Goal: Task Accomplishment & Management: Manage account settings

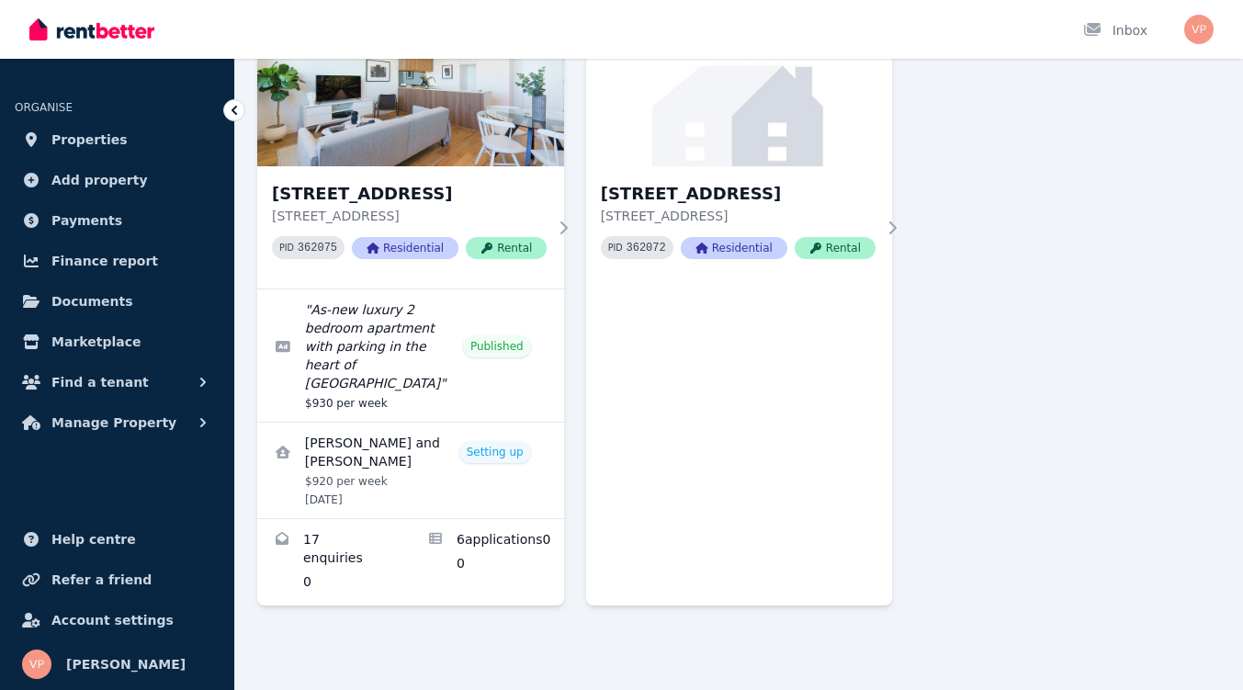
scroll to position [213, 0]
click at [181, 434] on button "Manage Property" at bounding box center [117, 422] width 205 height 37
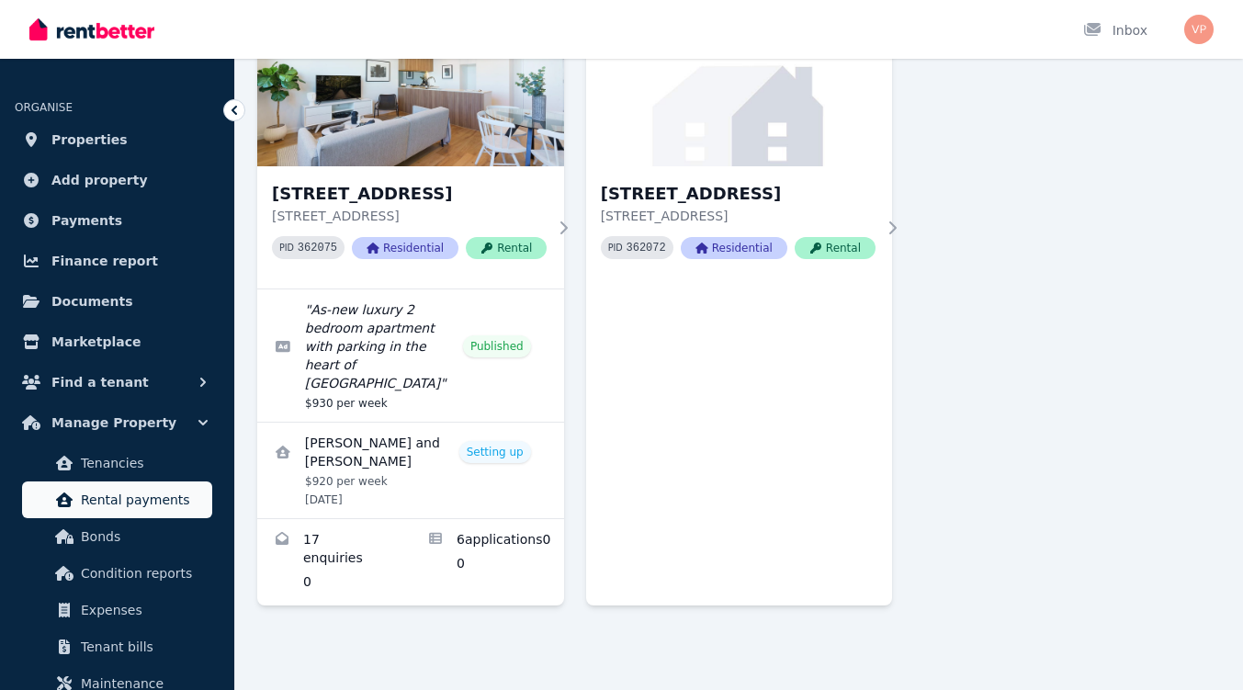
click at [158, 507] on span "Rental payments" at bounding box center [143, 500] width 124 height 22
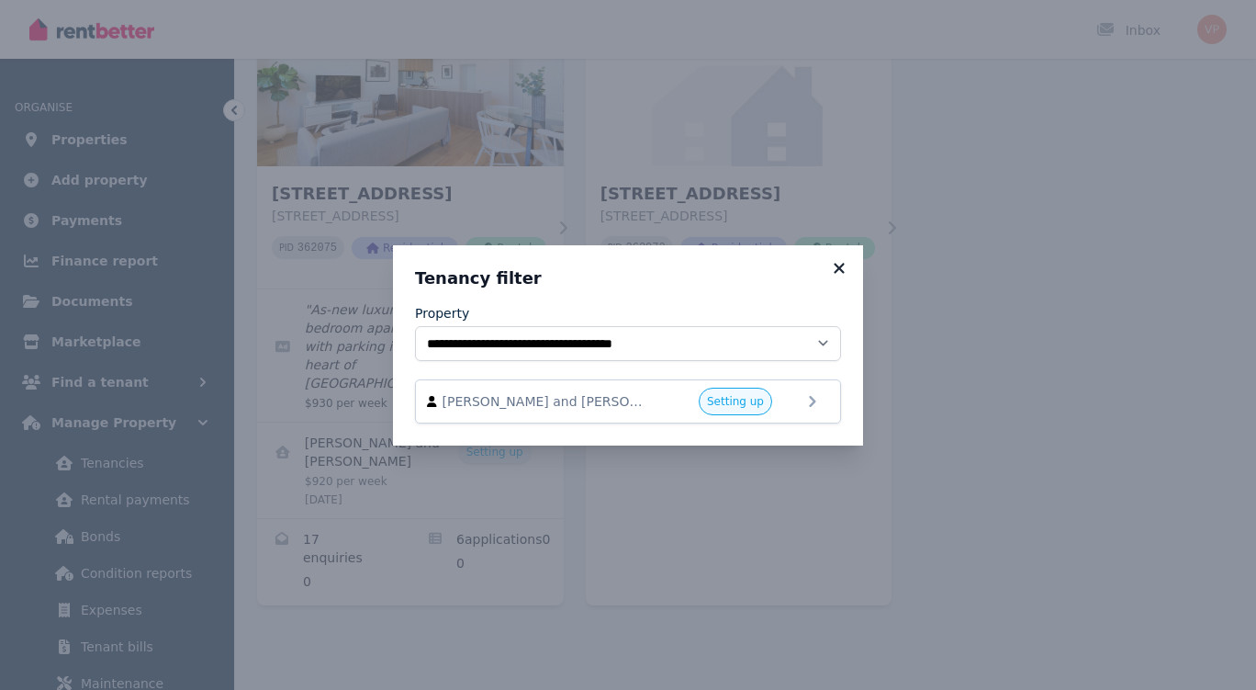
click at [839, 264] on icon at bounding box center [839, 268] width 18 height 17
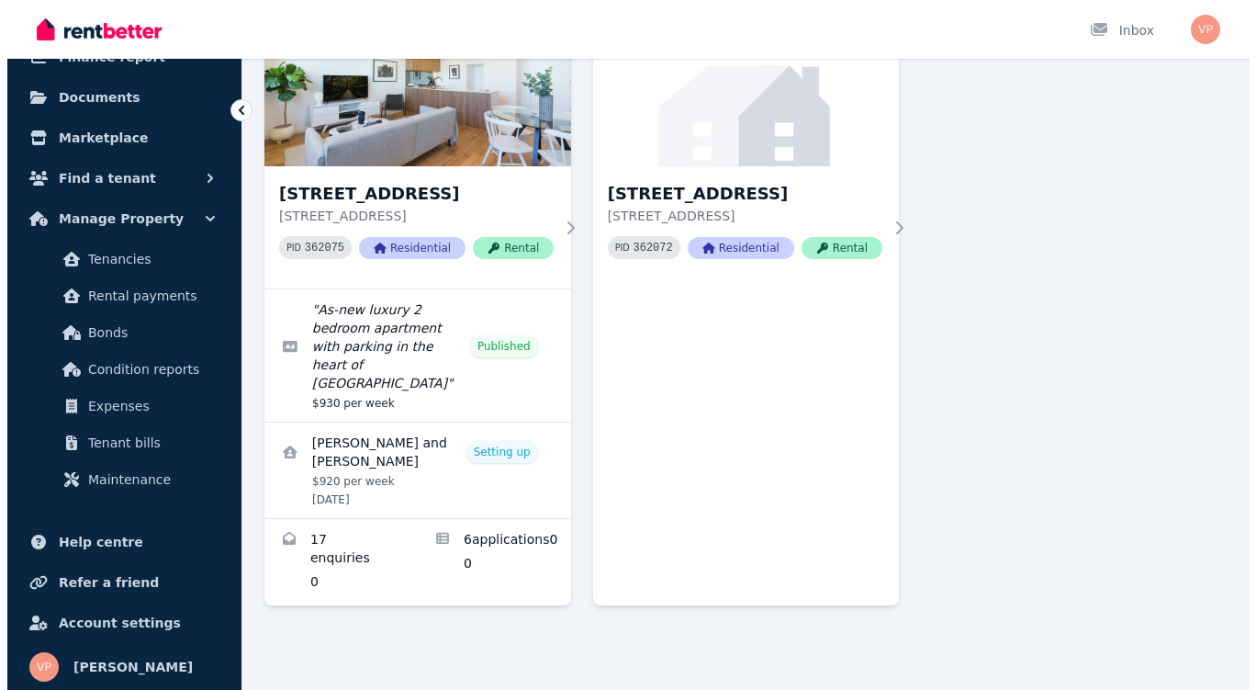
scroll to position [205, 0]
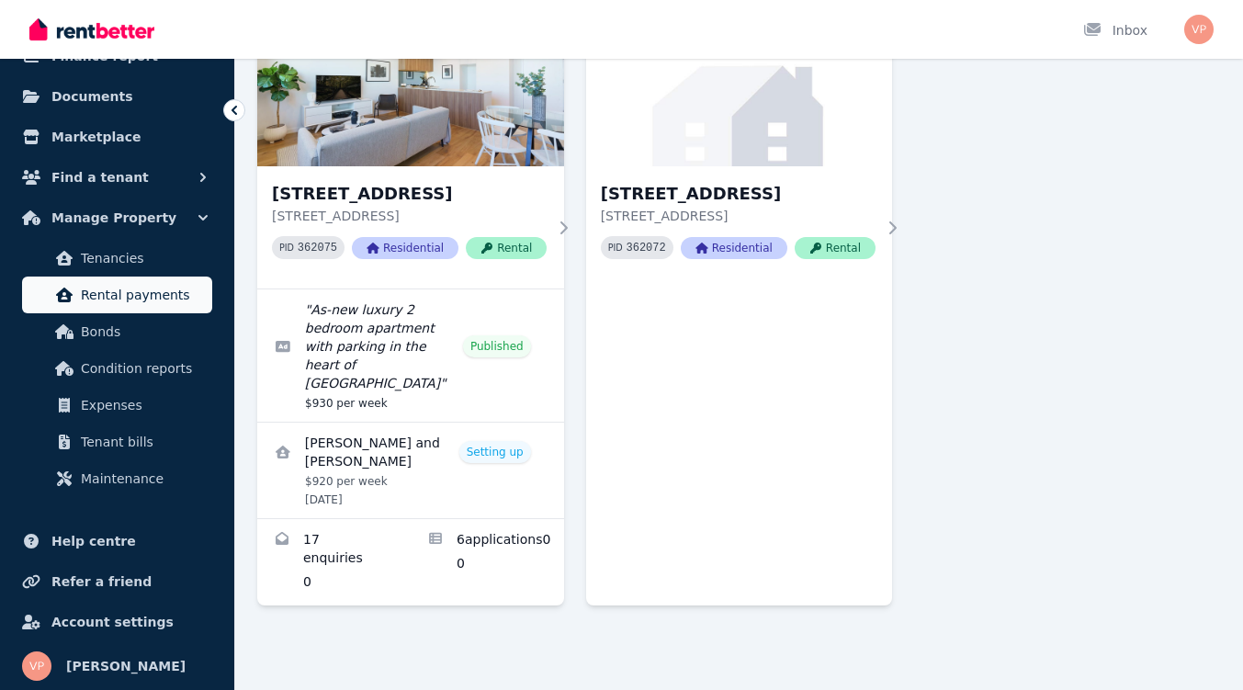
click at [161, 307] on link "Rental payments" at bounding box center [117, 294] width 190 height 37
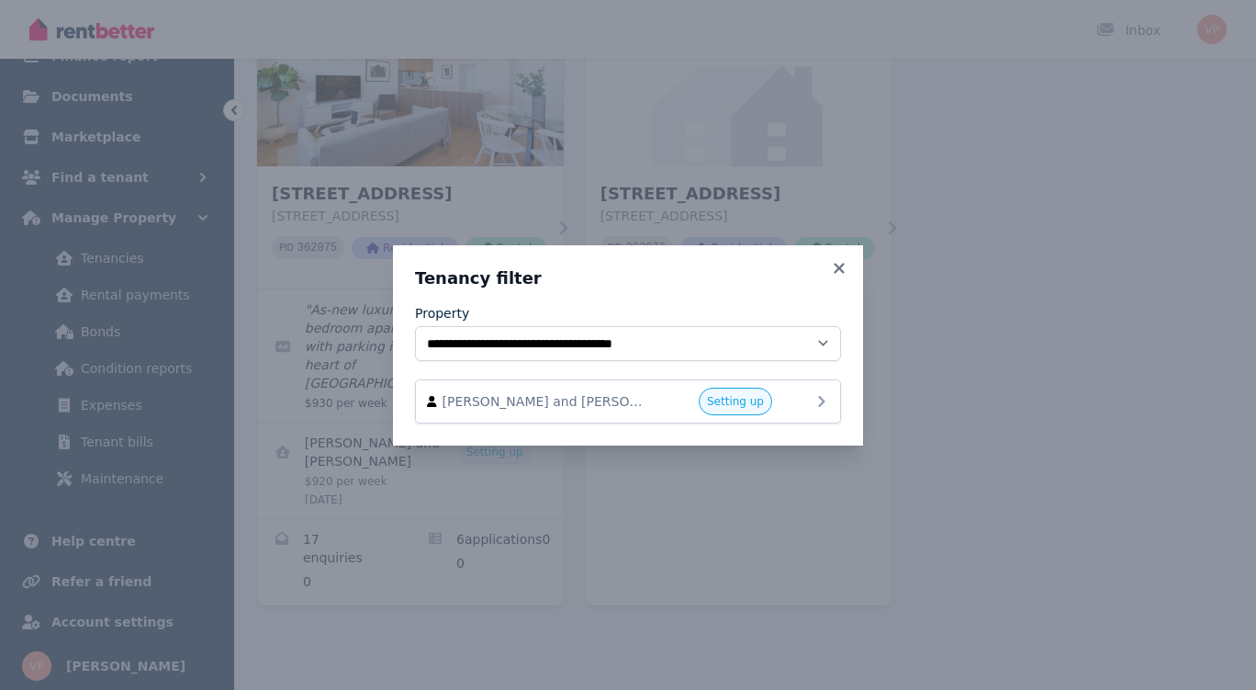
click at [739, 395] on span "Setting up" at bounding box center [735, 401] width 57 height 15
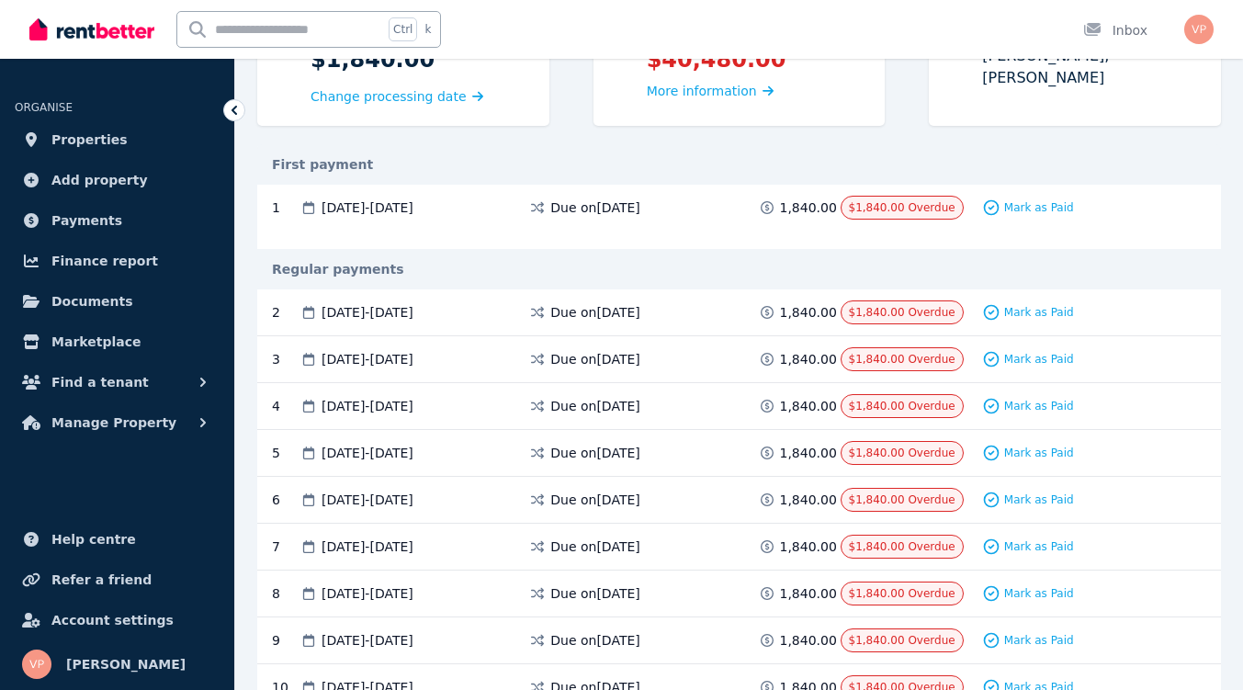
scroll to position [237, 0]
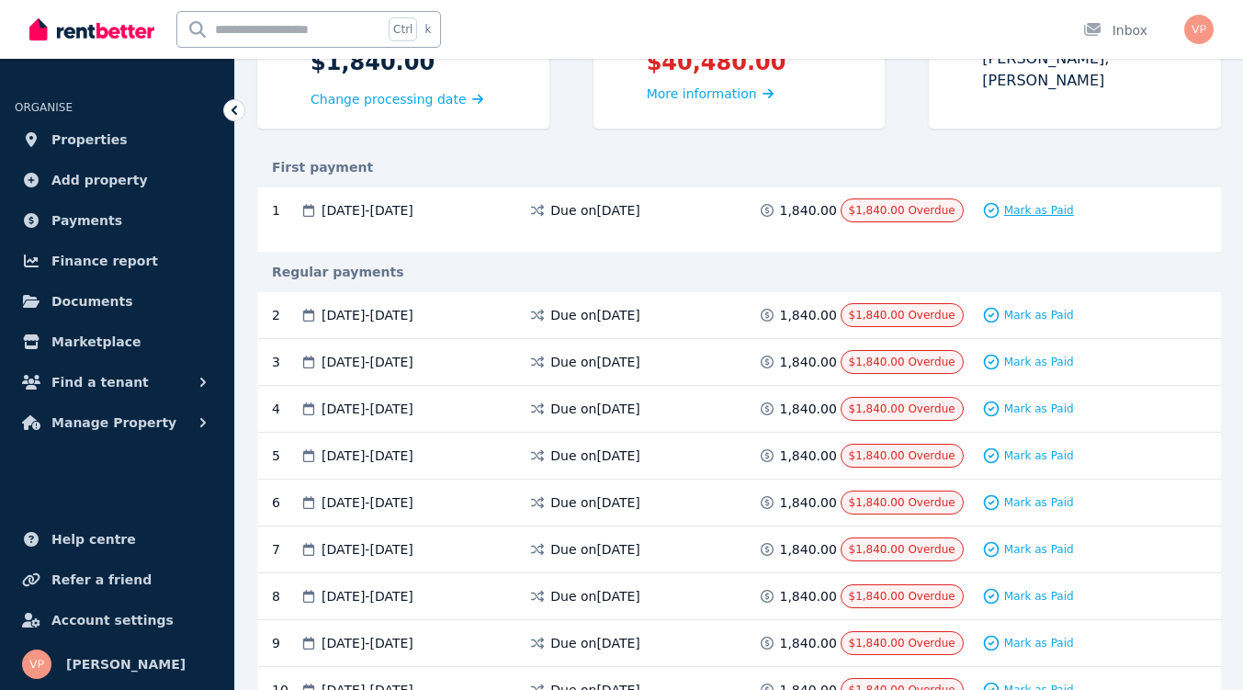
click at [1046, 216] on span "Mark as Paid" at bounding box center [1039, 210] width 70 height 15
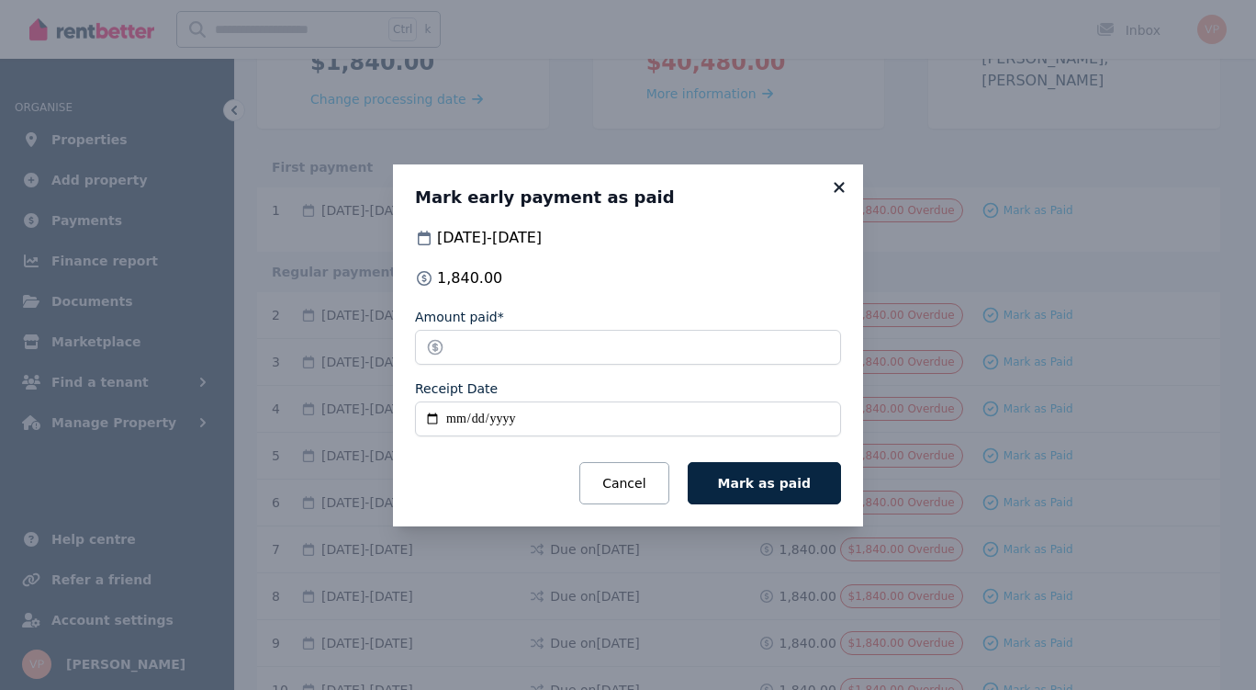
click at [838, 190] on icon at bounding box center [839, 187] width 18 height 17
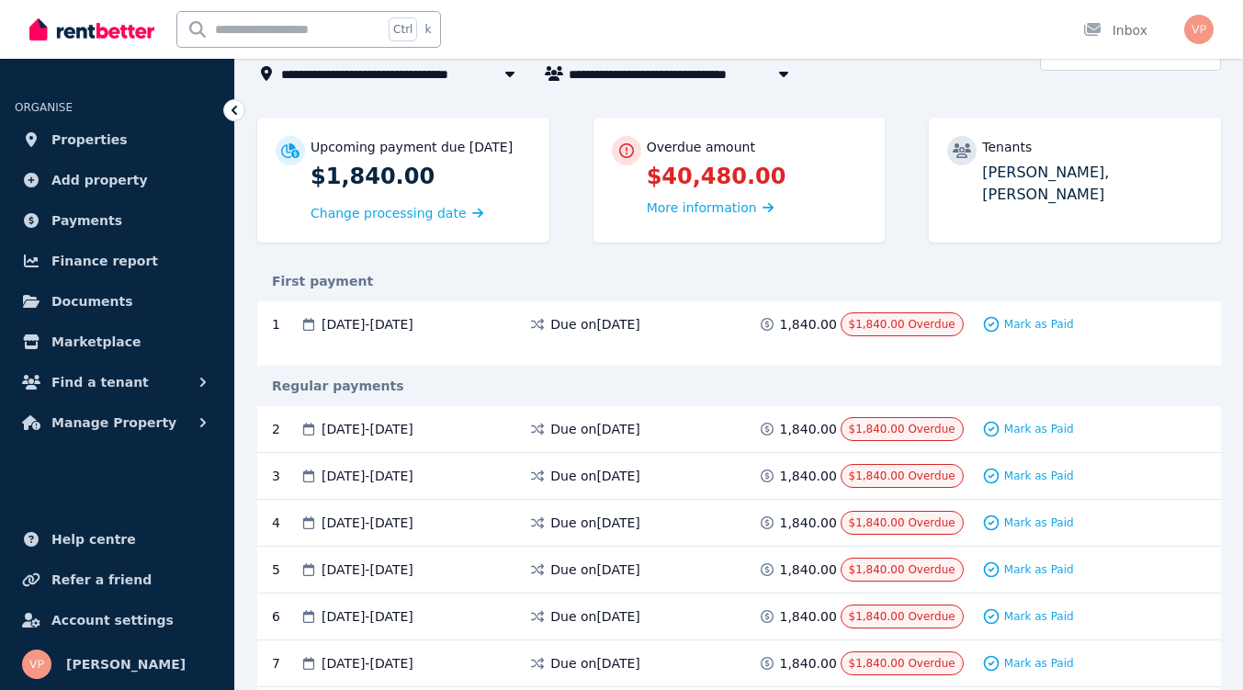
scroll to position [129, 0]
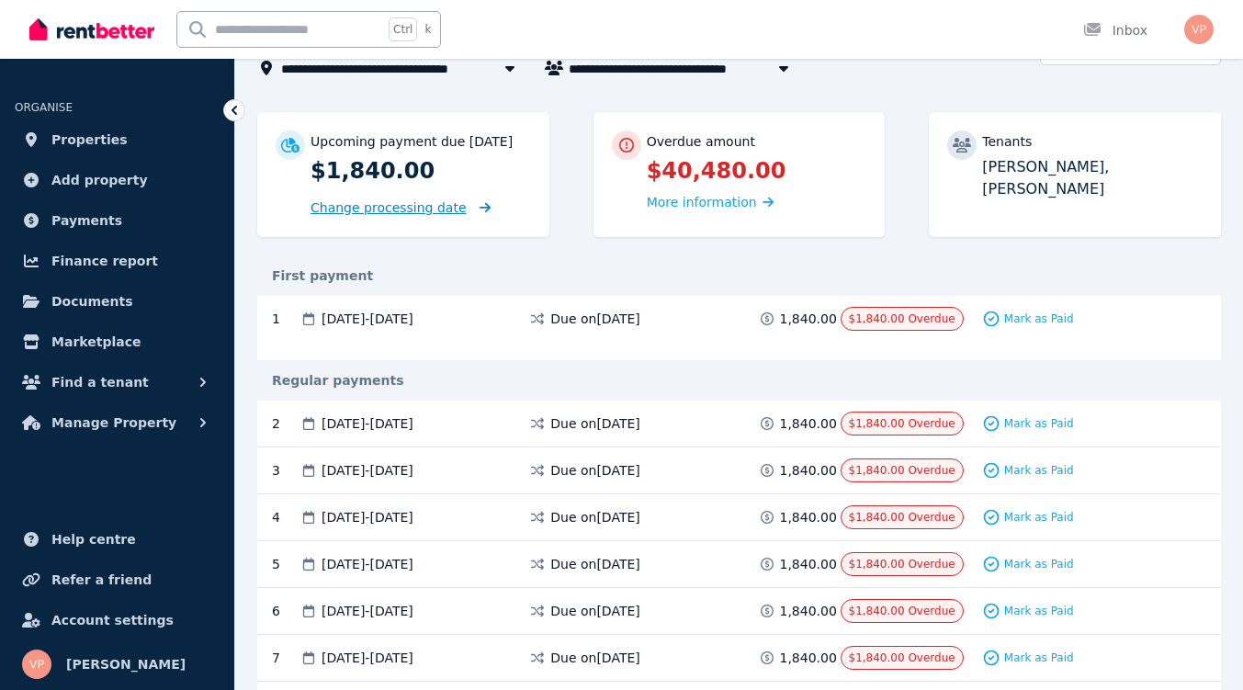
click at [414, 213] on span "Change processing date" at bounding box center [388, 207] width 156 height 18
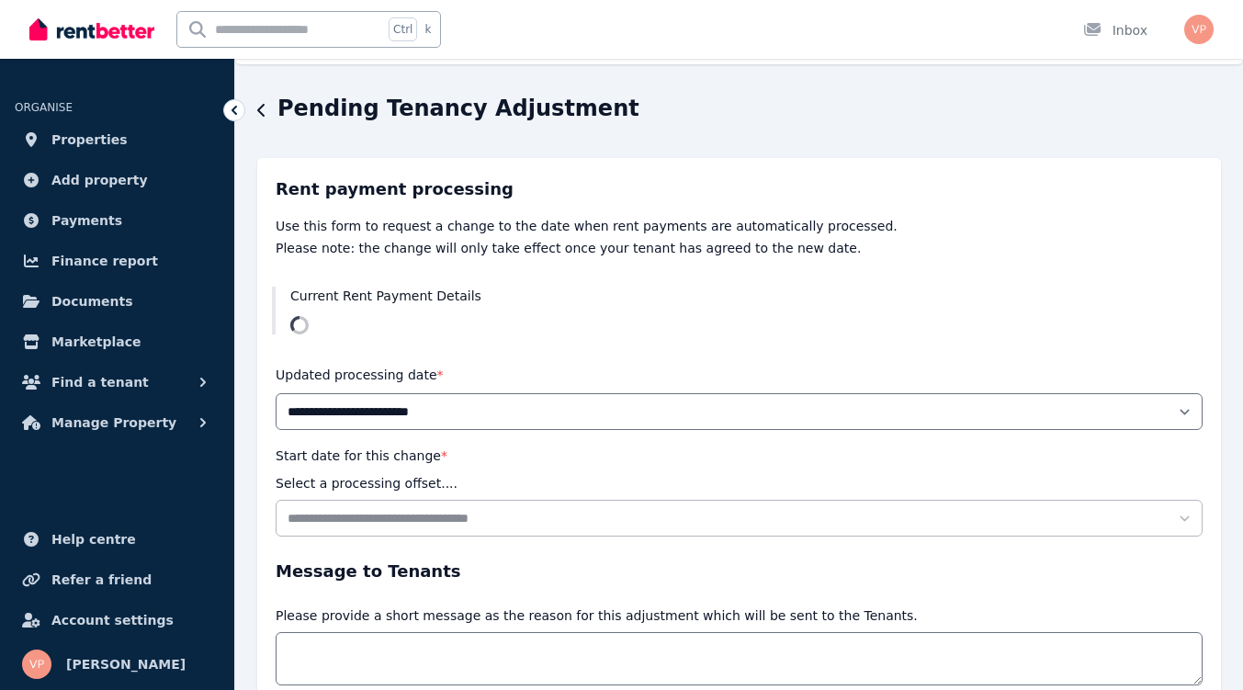
scroll to position [42, 0]
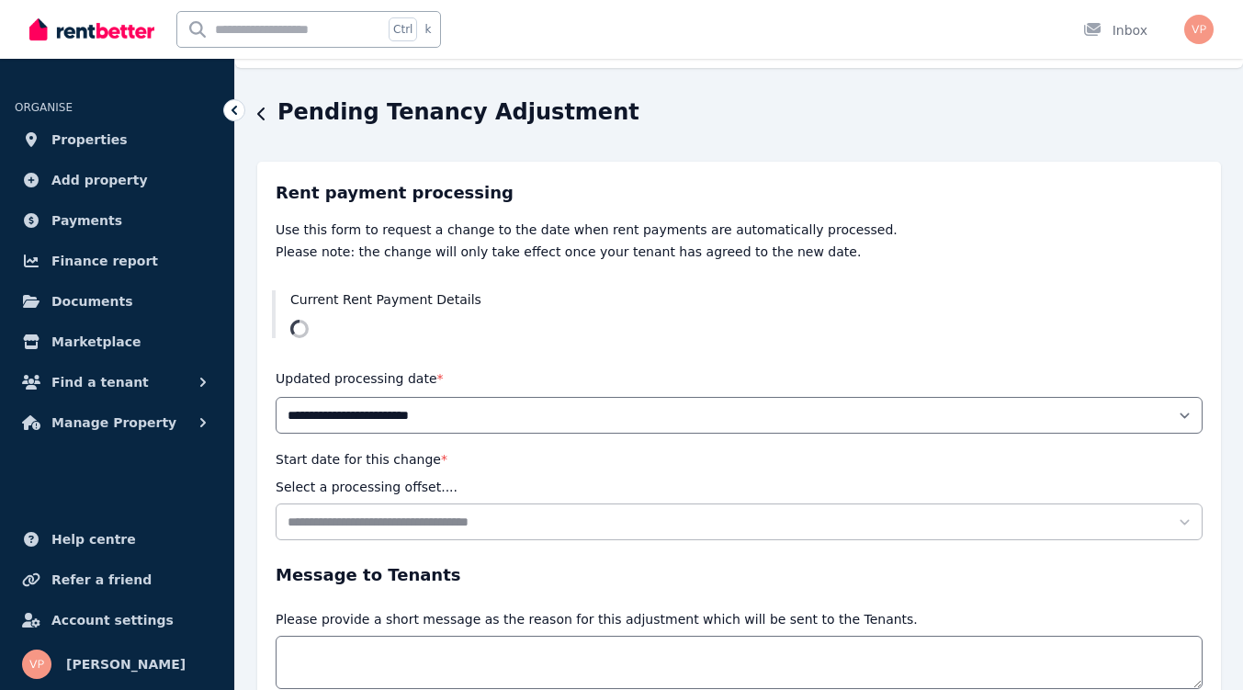
click at [261, 115] on icon "button" at bounding box center [261, 114] width 9 height 15
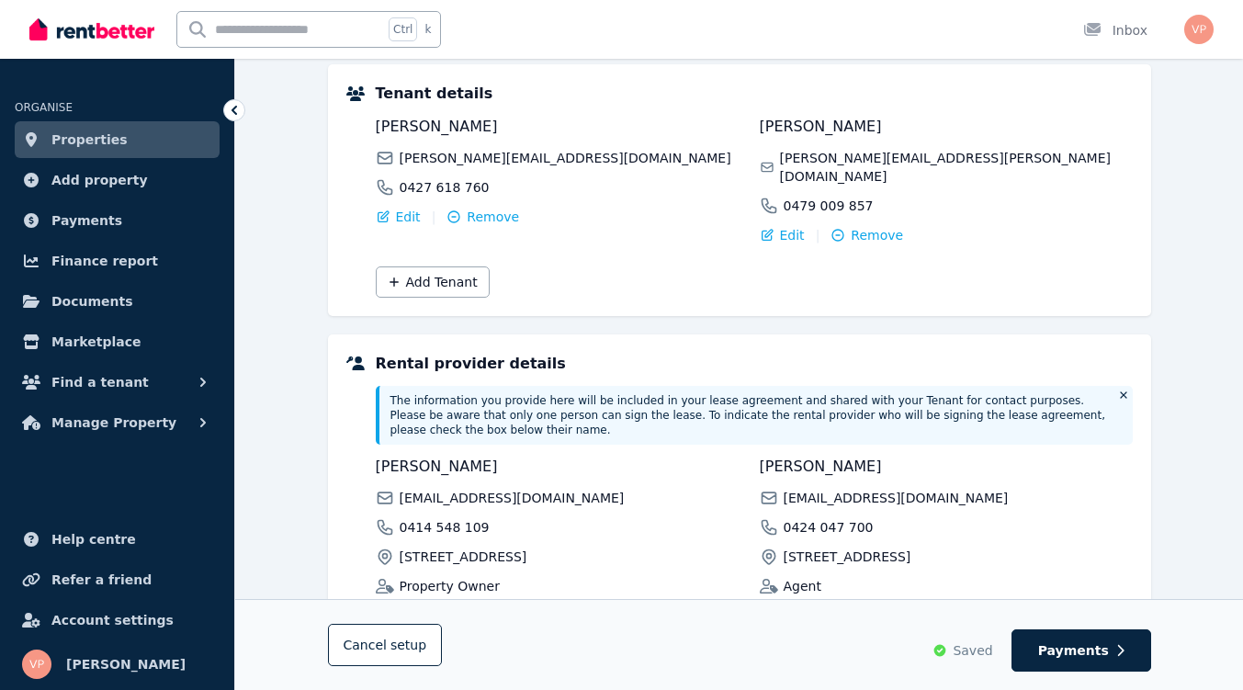
scroll to position [378, 0]
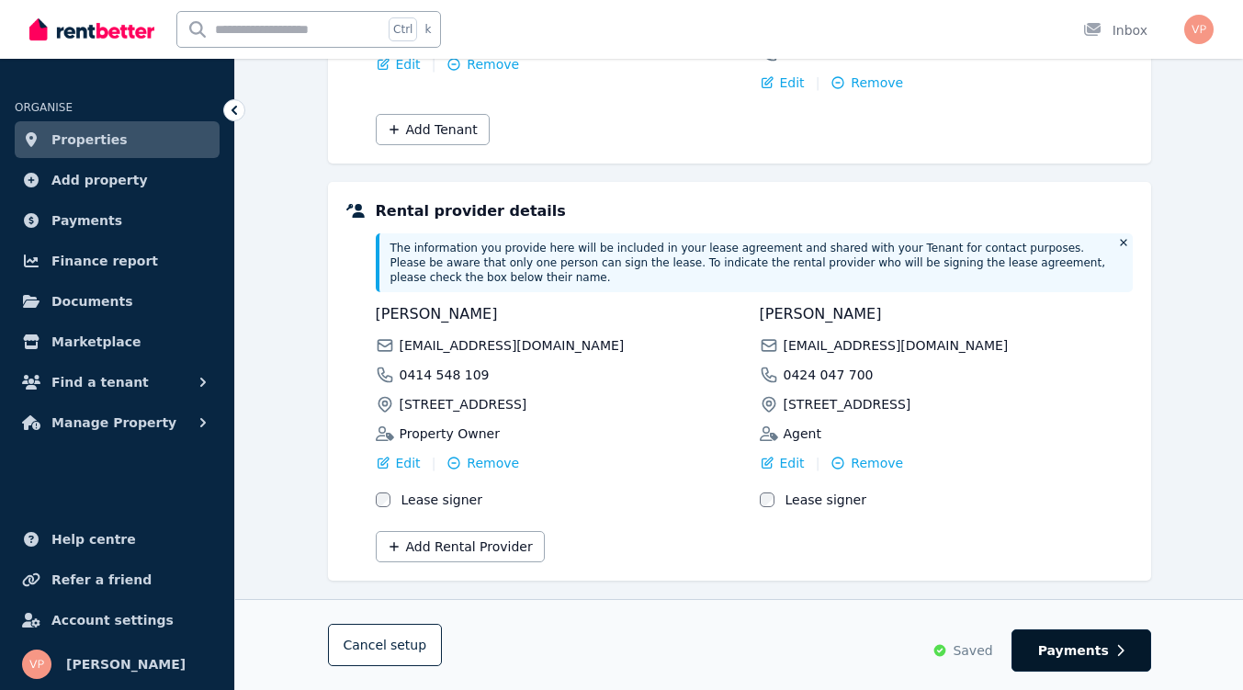
click at [1092, 652] on span "Payments" at bounding box center [1073, 650] width 71 height 18
select select "**********"
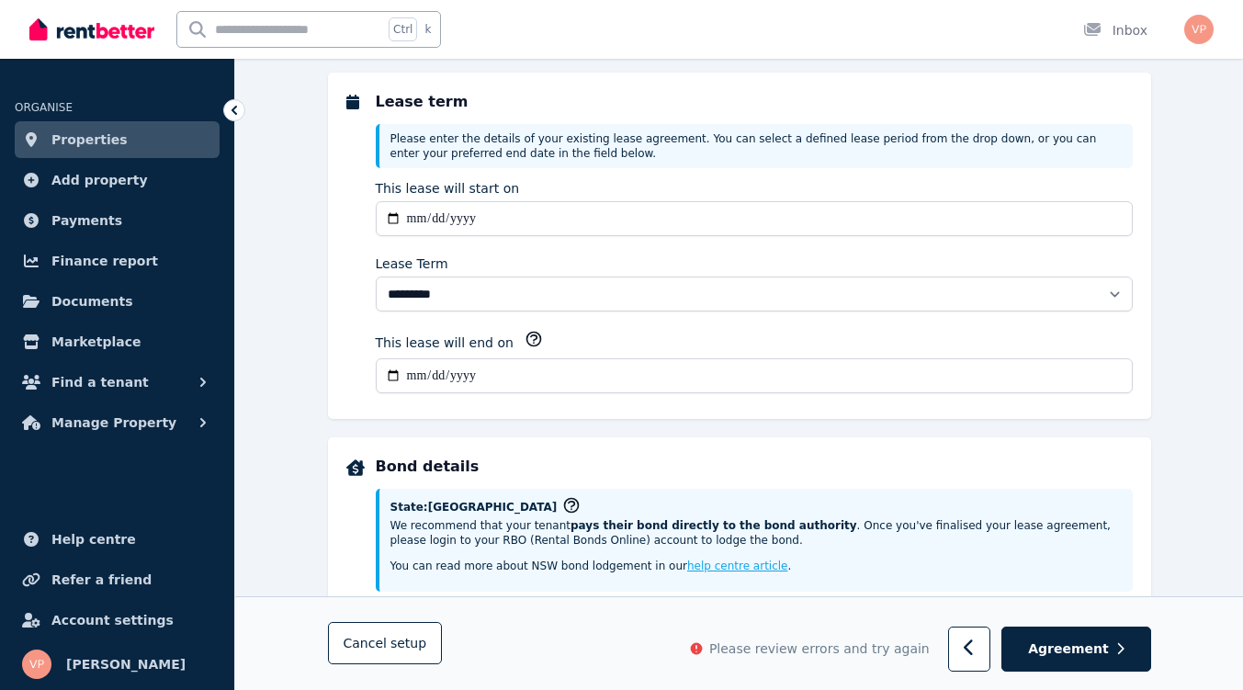
scroll to position [481, 0]
click at [521, 388] on input "**********" at bounding box center [754, 375] width 757 height 35
type input "**********"
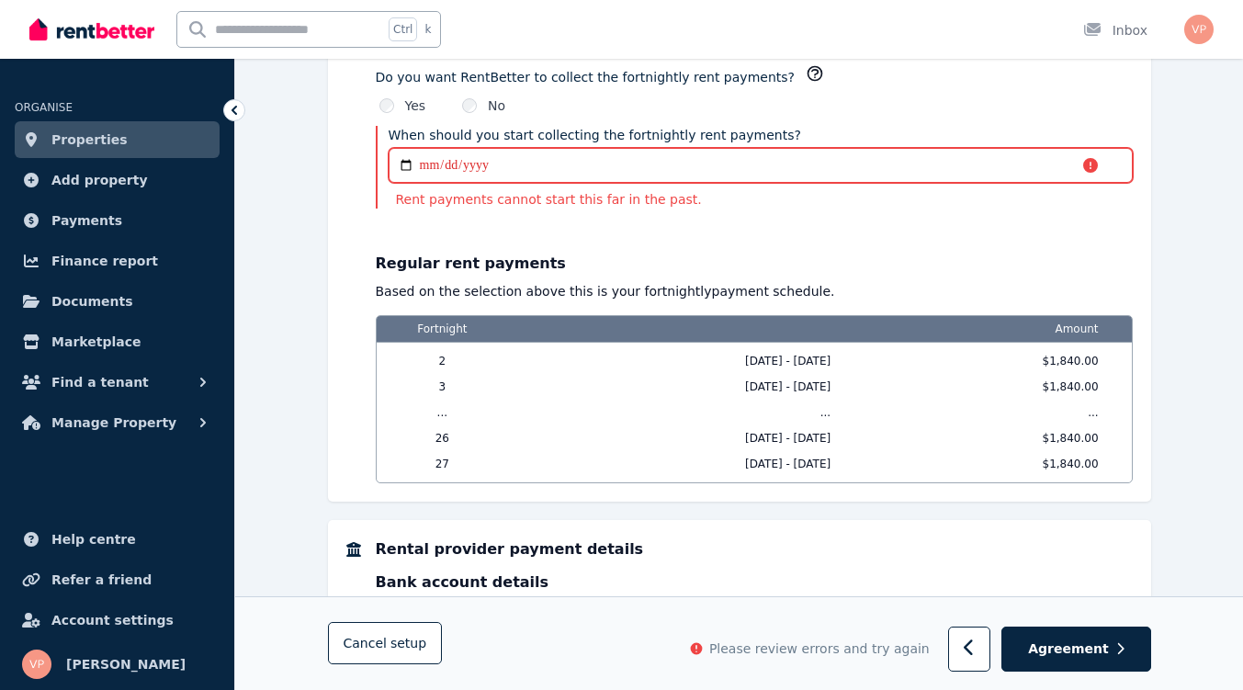
scroll to position [1487, 0]
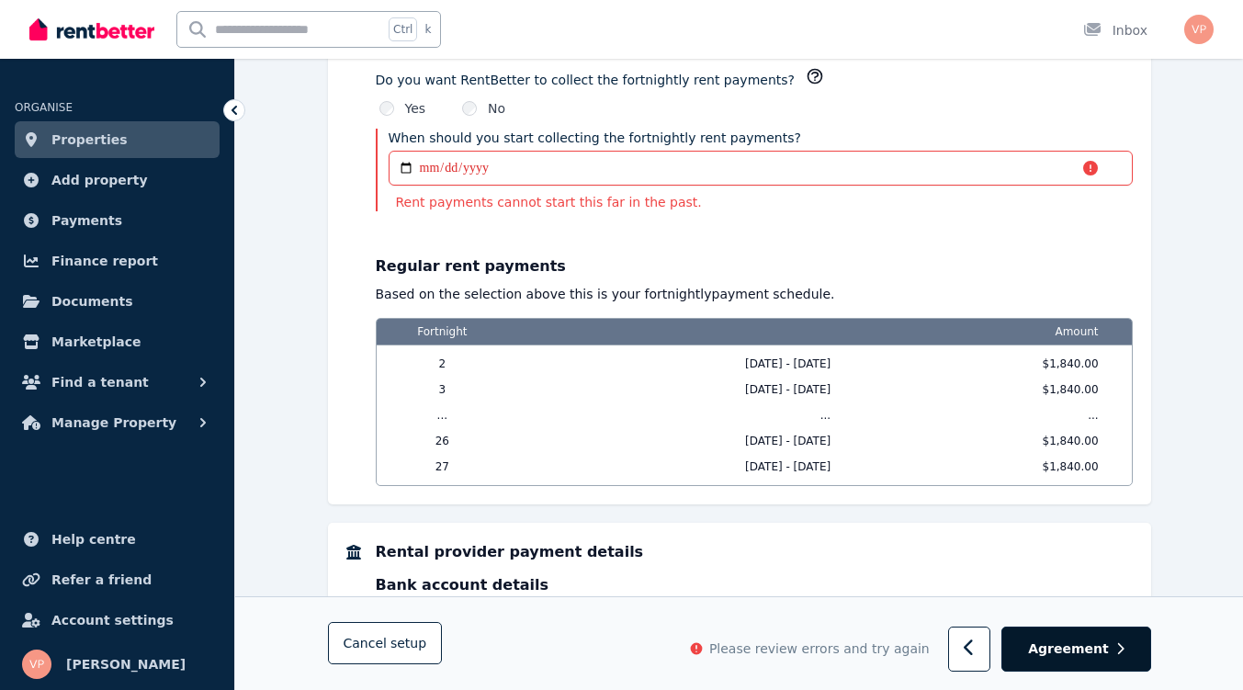
click at [1108, 657] on span "Agreement" at bounding box center [1068, 649] width 81 height 18
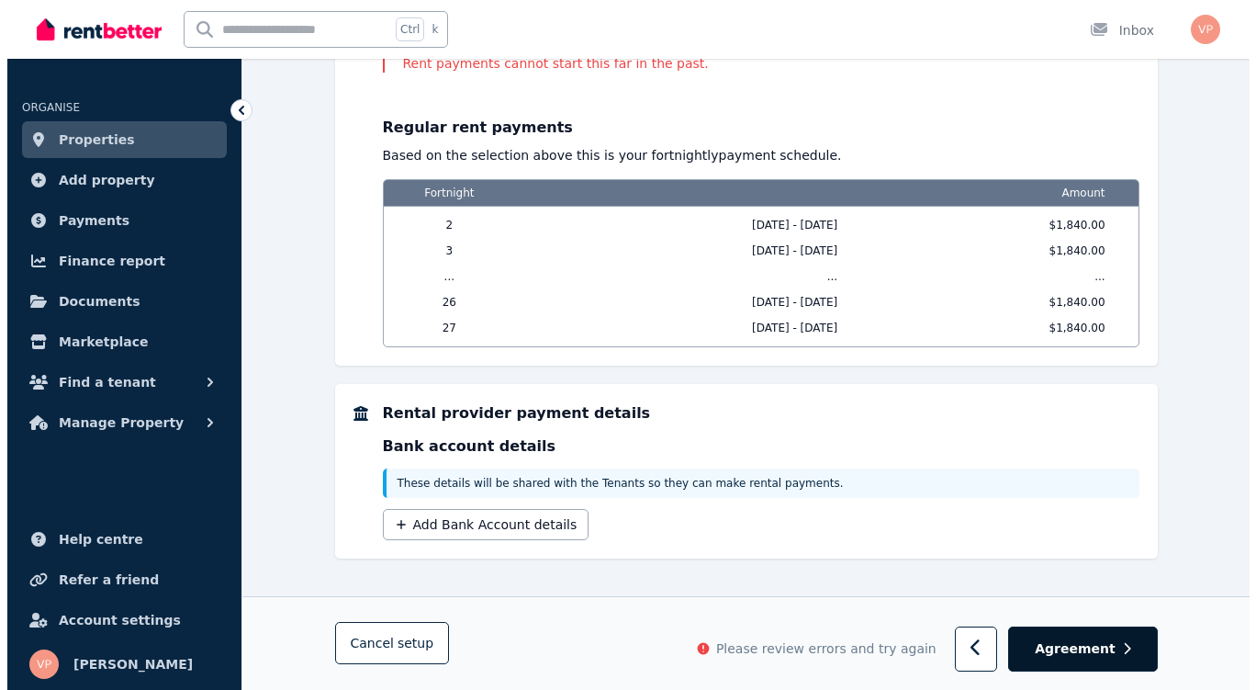
scroll to position [1633, 0]
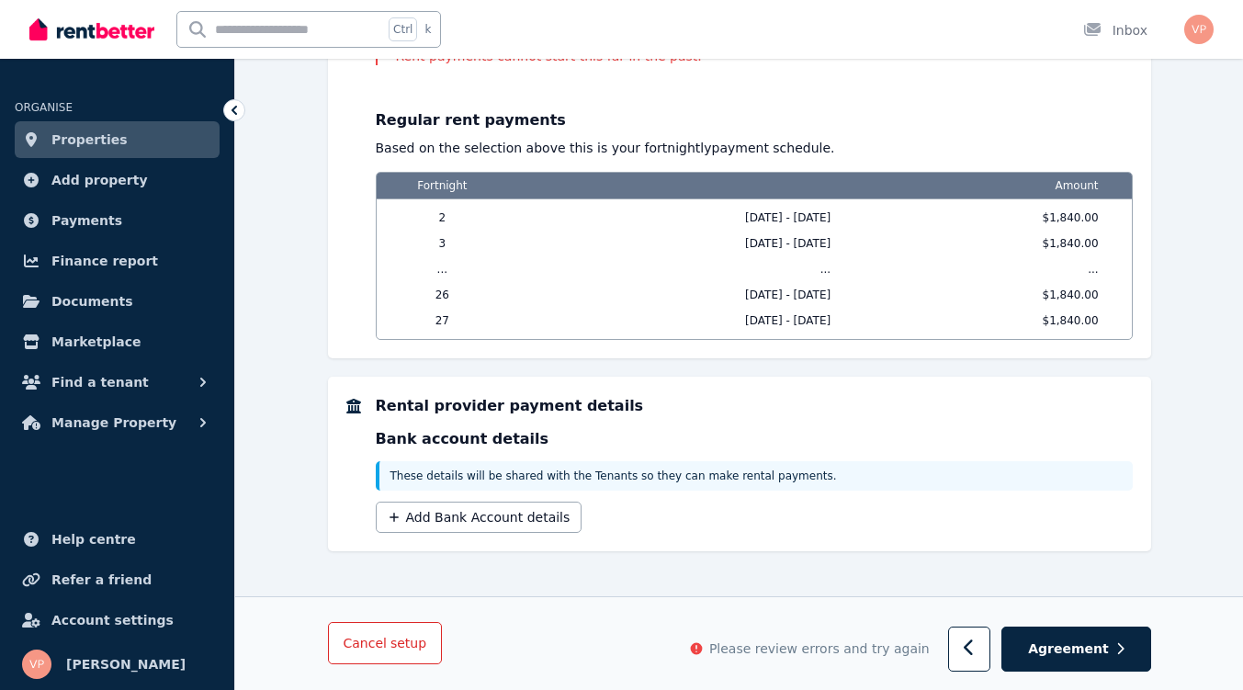
click at [379, 641] on span "Cancel setup" at bounding box center [385, 643] width 84 height 15
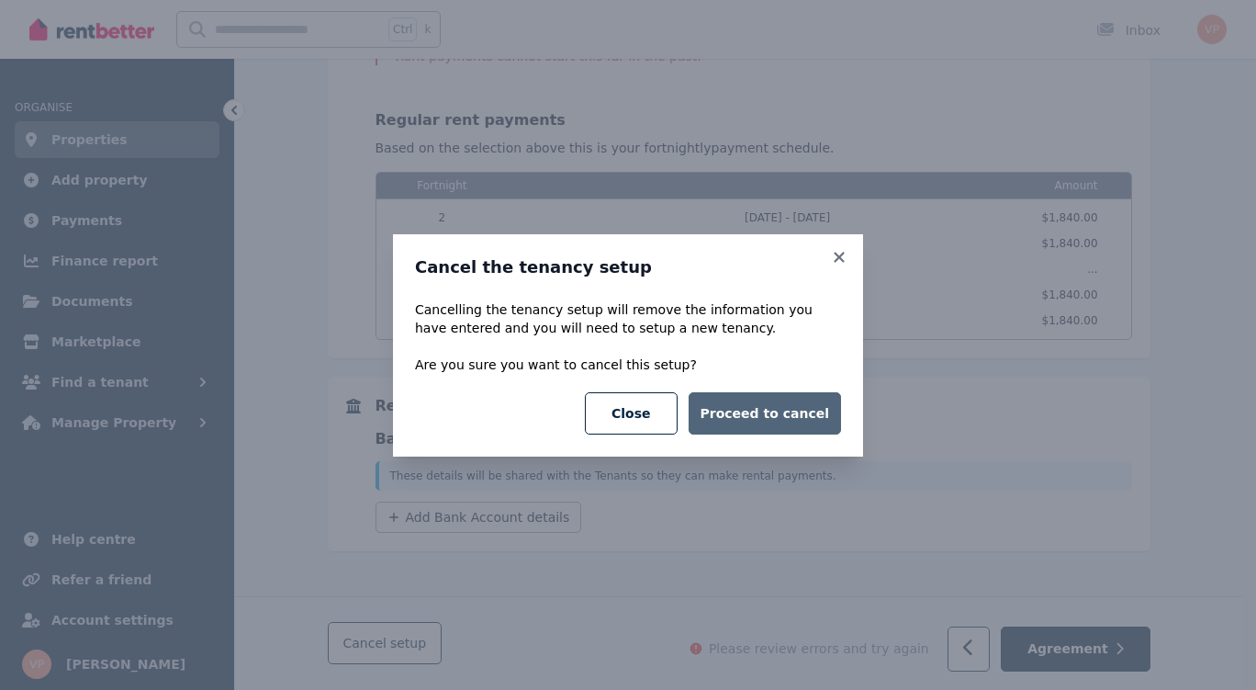
click at [770, 423] on button "Proceed to cancel" at bounding box center [765, 413] width 152 height 42
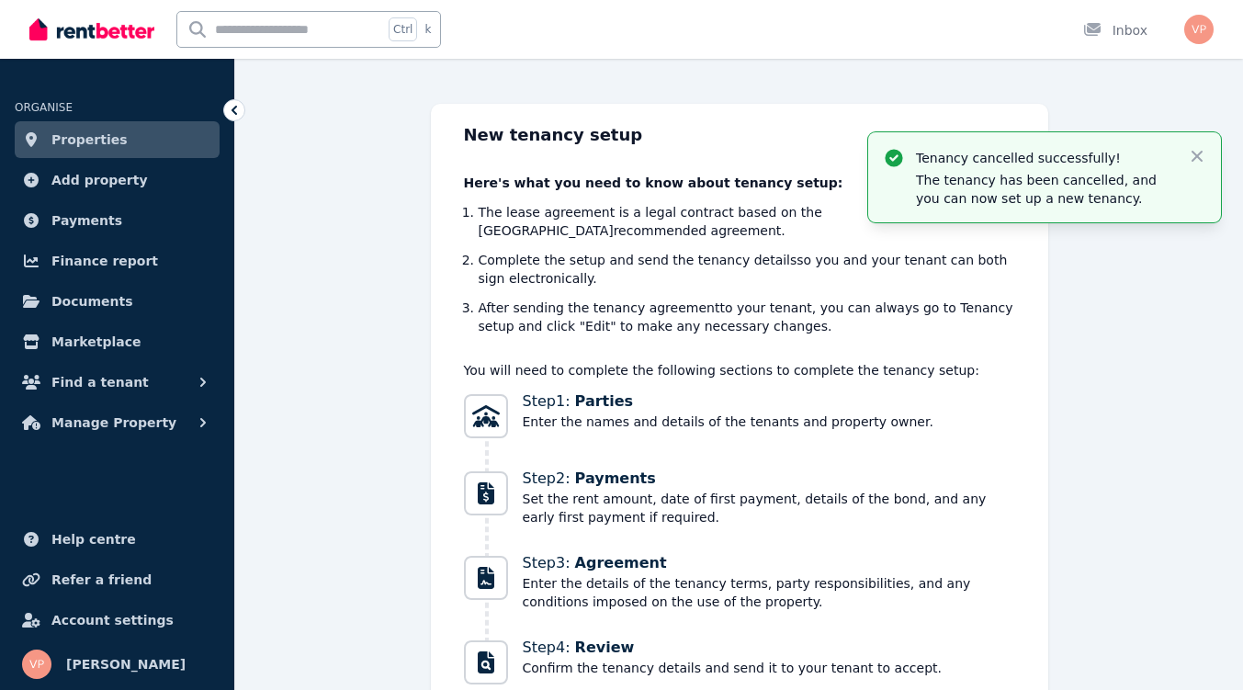
scroll to position [201, 0]
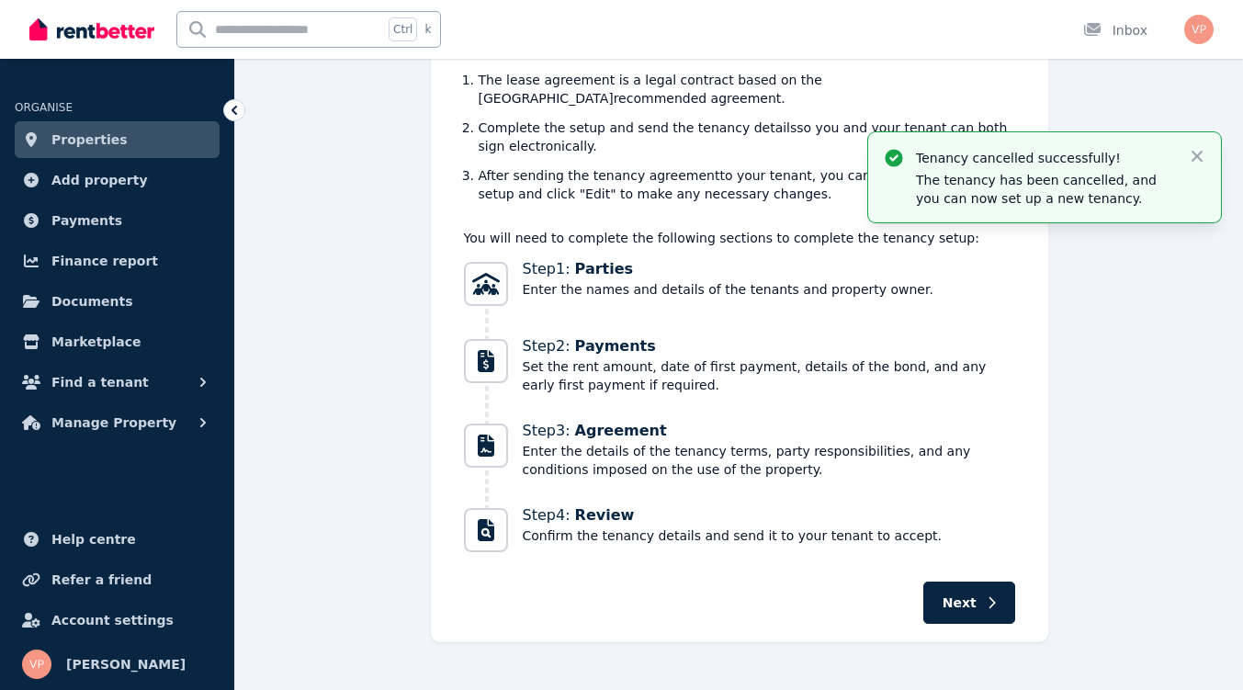
click at [1138, 174] on p "The tenancy has been cancelled, and you can now set up a new tenancy." at bounding box center [1044, 189] width 257 height 37
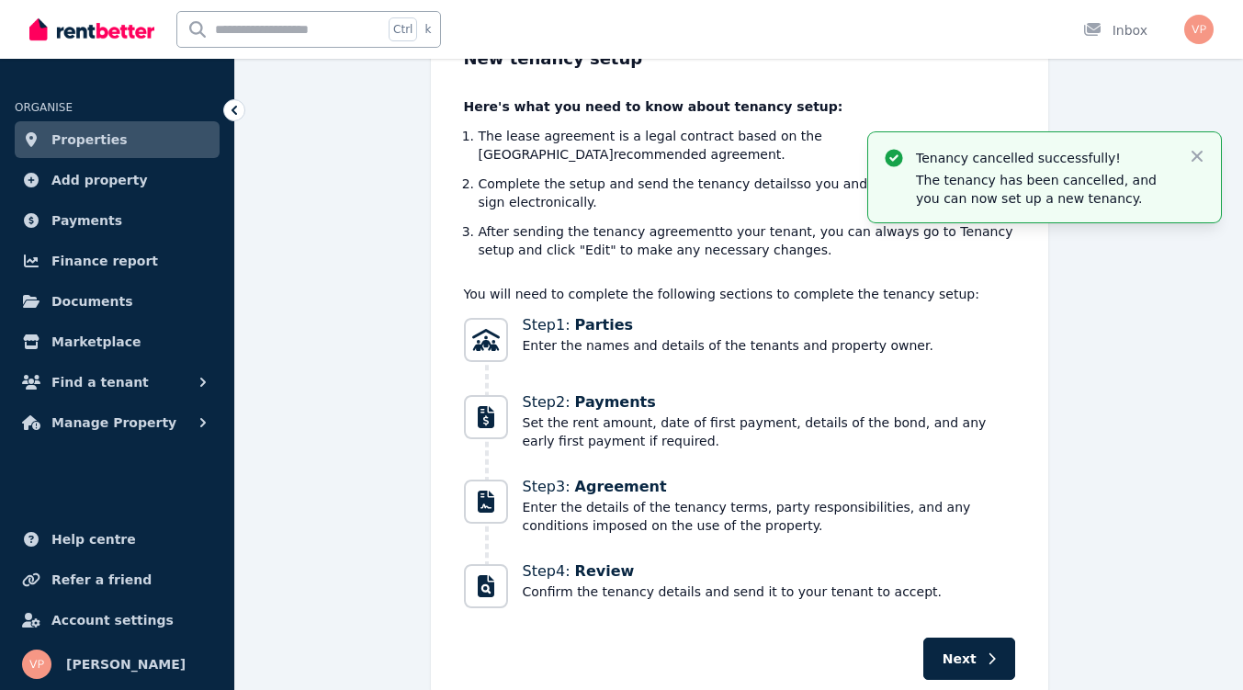
scroll to position [145, 0]
click at [82, 151] on link "Properties" at bounding box center [117, 139] width 205 height 37
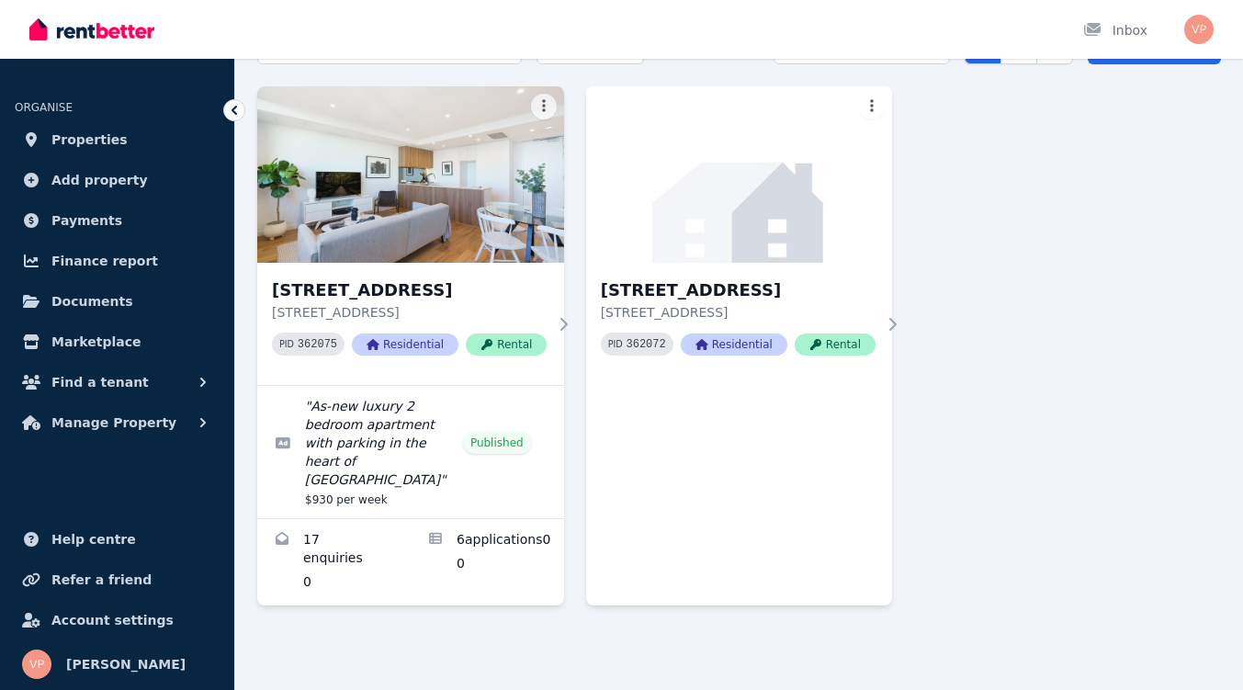
scroll to position [119, 0]
click at [169, 432] on button "Manage Property" at bounding box center [117, 422] width 205 height 37
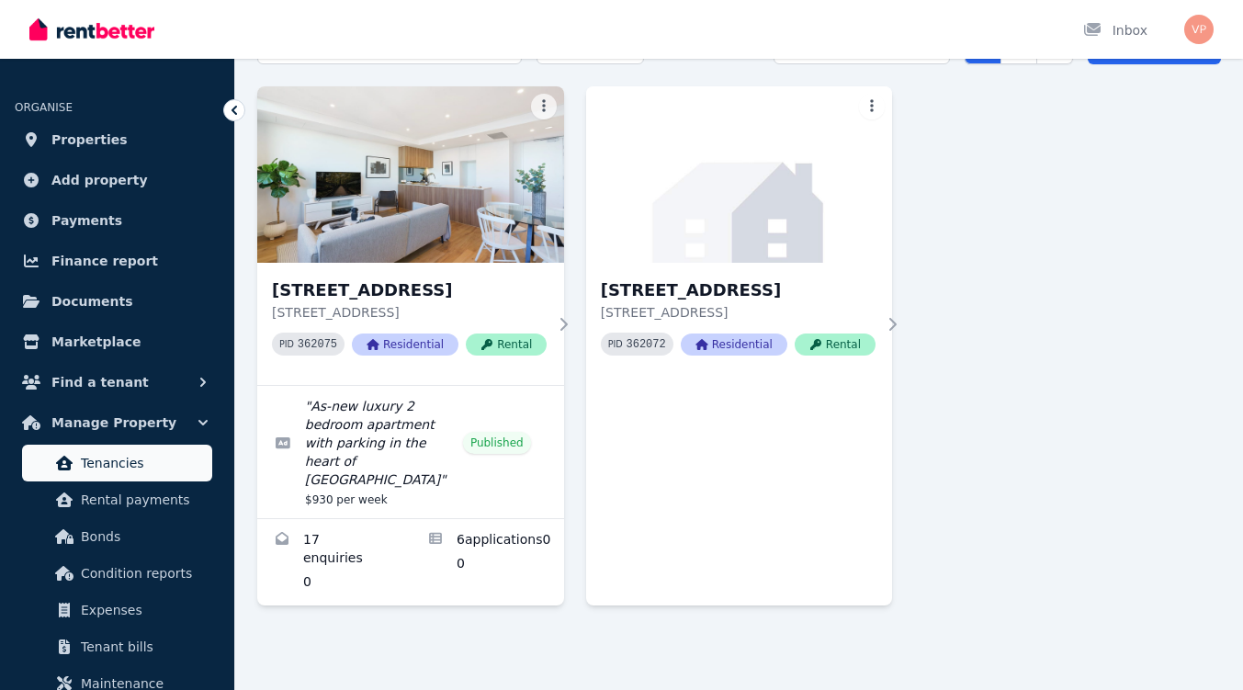
click at [115, 474] on link "Tenancies" at bounding box center [117, 462] width 190 height 37
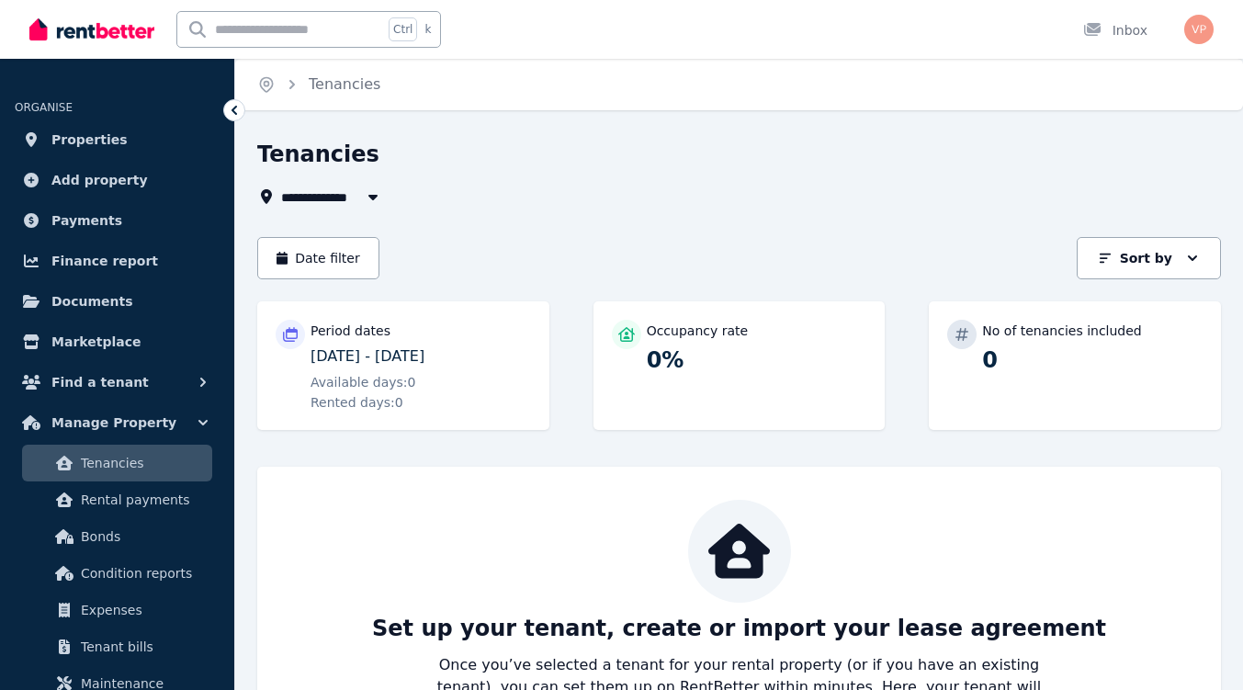
click at [453, 378] on div "Available days: 0 Rented days: 0" at bounding box center [420, 392] width 220 height 39
click at [427, 333] on div "Period dates" at bounding box center [420, 330] width 220 height 18
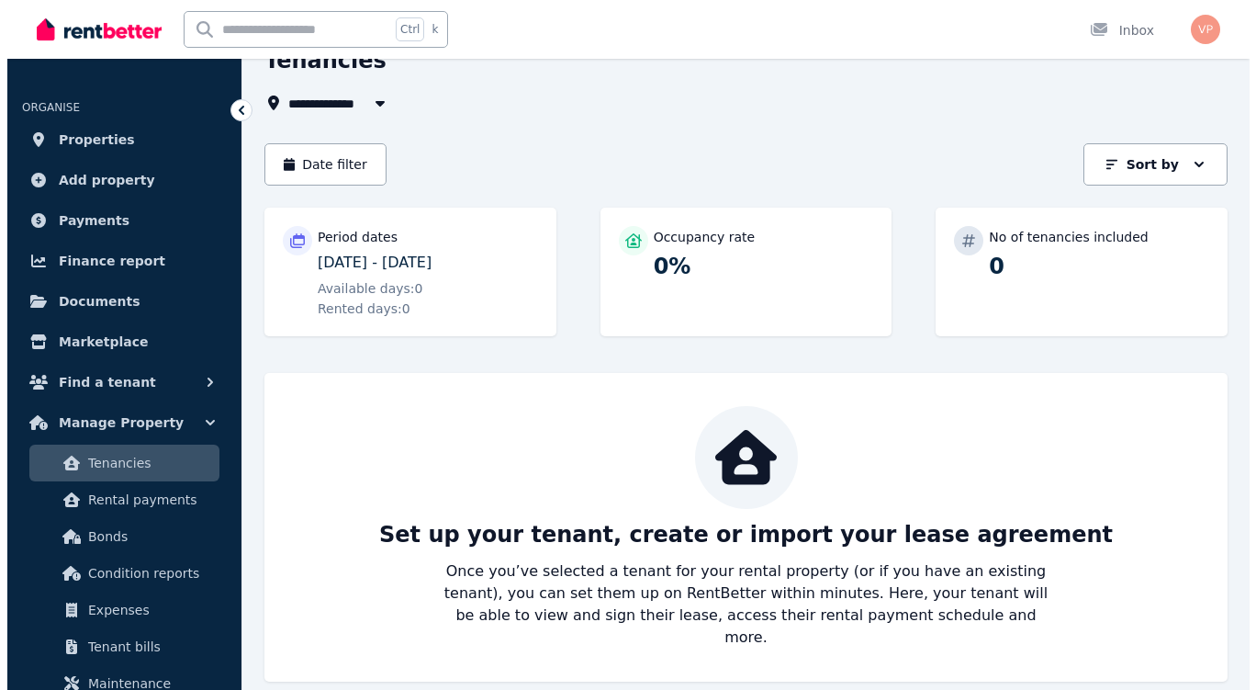
scroll to position [96, 0]
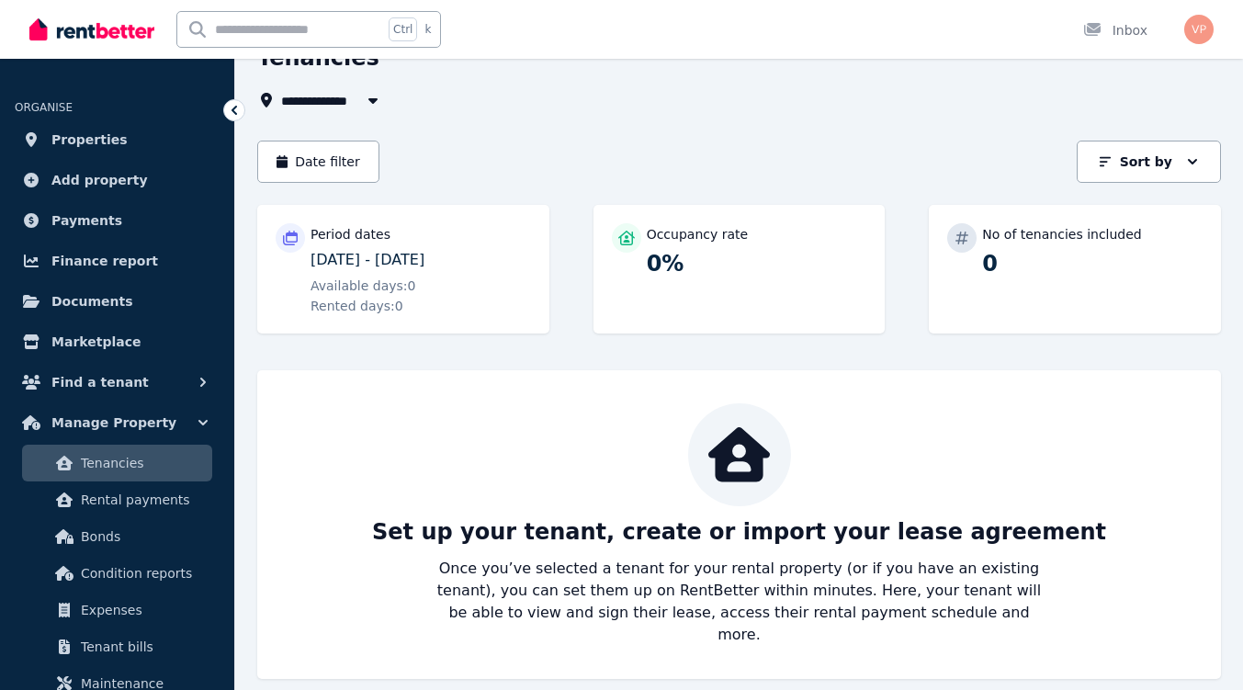
click at [363, 241] on p "Period dates" at bounding box center [350, 234] width 80 height 18
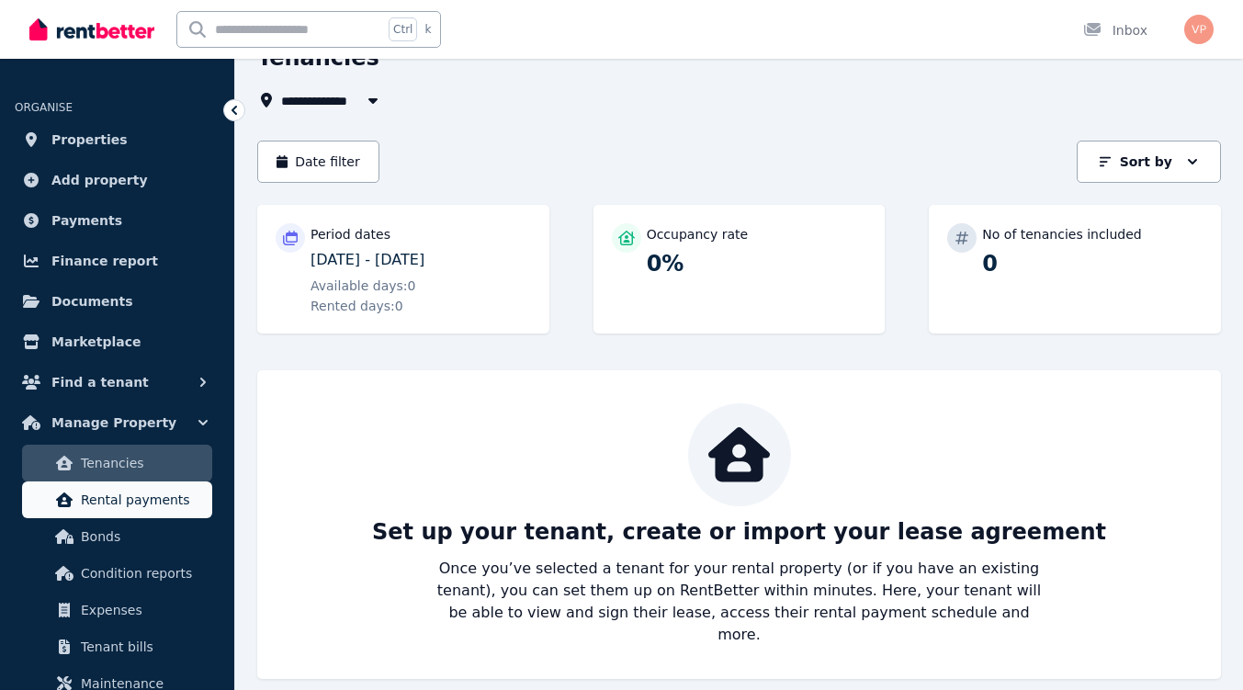
click at [160, 501] on span "Rental payments" at bounding box center [143, 500] width 124 height 22
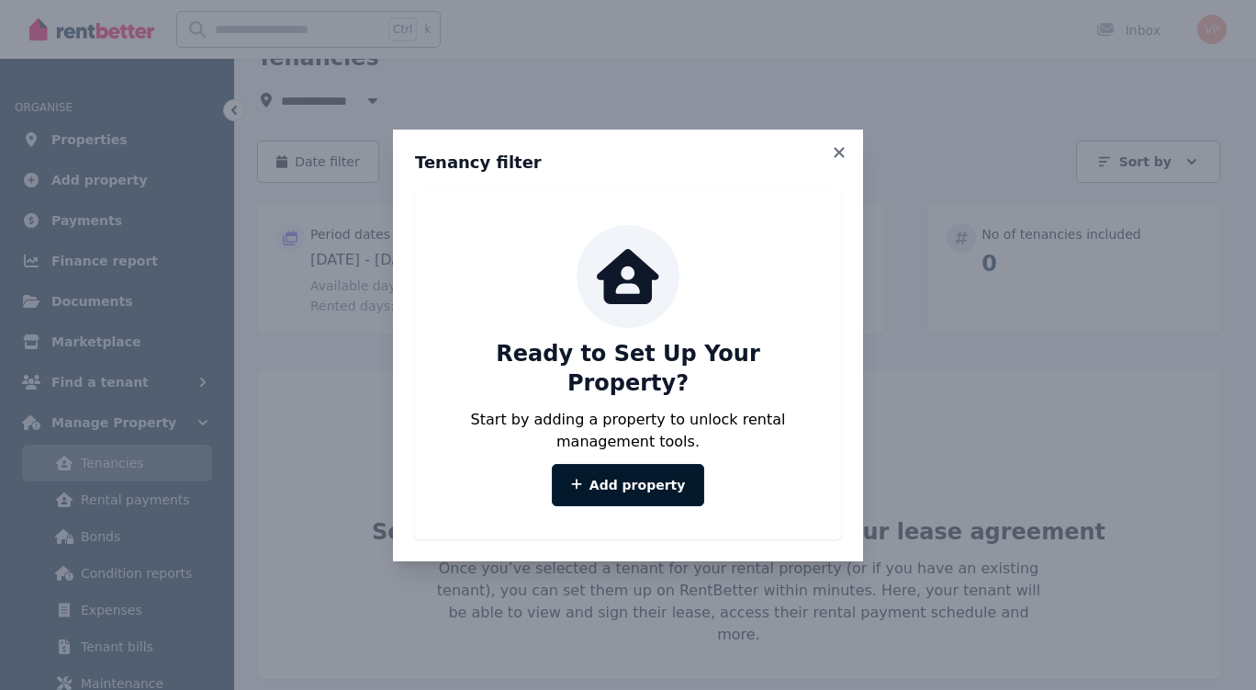
click at [624, 469] on link "Add property" at bounding box center [628, 485] width 153 height 42
